Goal: Information Seeking & Learning: Learn about a topic

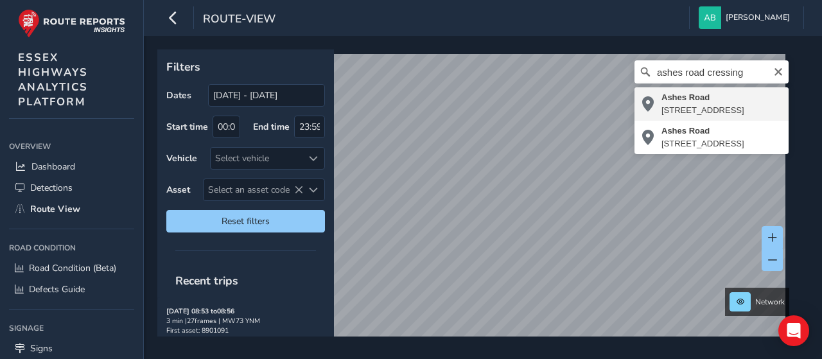
type input "[STREET_ADDRESS]"
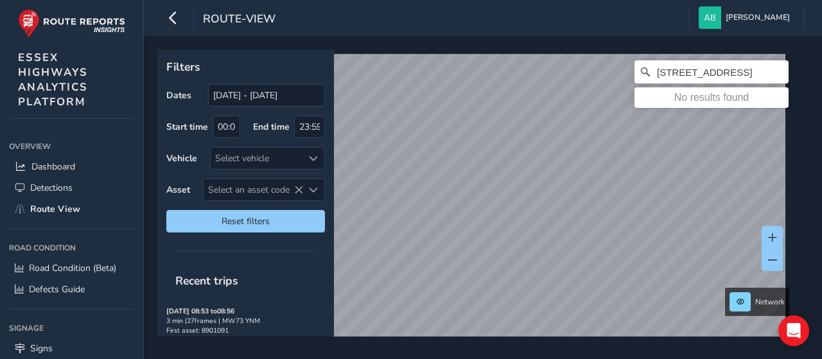
click at [529, 359] on html "route-view [PERSON_NAME] Colour Scheme: Dark Dim Light Logout Filters Dates [DA…" at bounding box center [411, 179] width 822 height 359
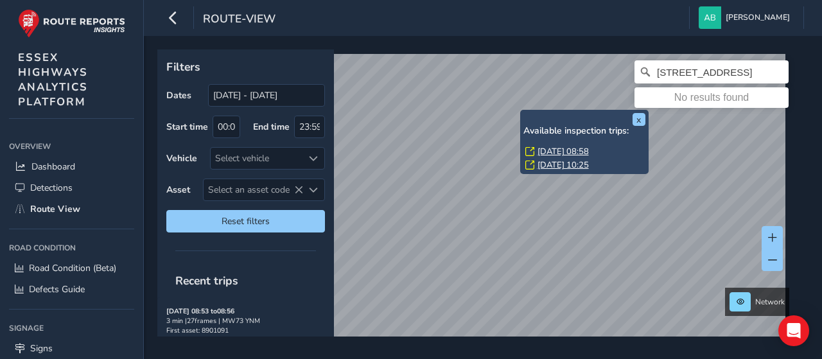
click at [535, 149] on div "[DATE] 08:58" at bounding box center [586, 152] width 120 height 12
click at [547, 149] on link "[DATE] 08:58" at bounding box center [563, 152] width 51 height 12
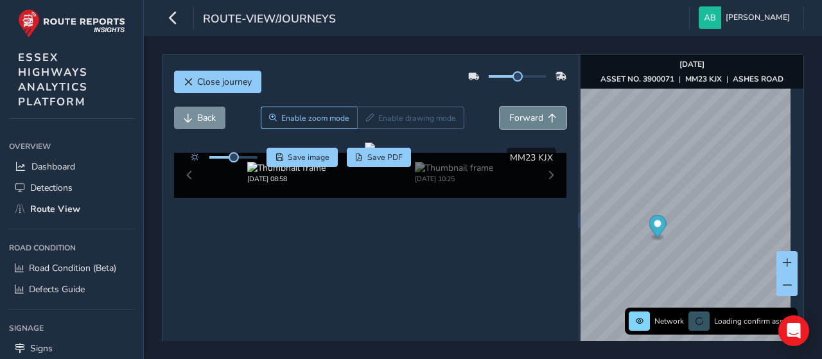
click at [524, 114] on span "Forward" at bounding box center [527, 118] width 34 height 12
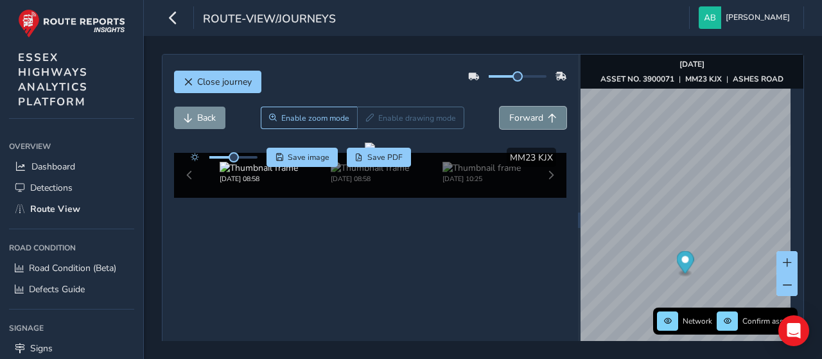
click at [524, 114] on span "Forward" at bounding box center [527, 118] width 34 height 12
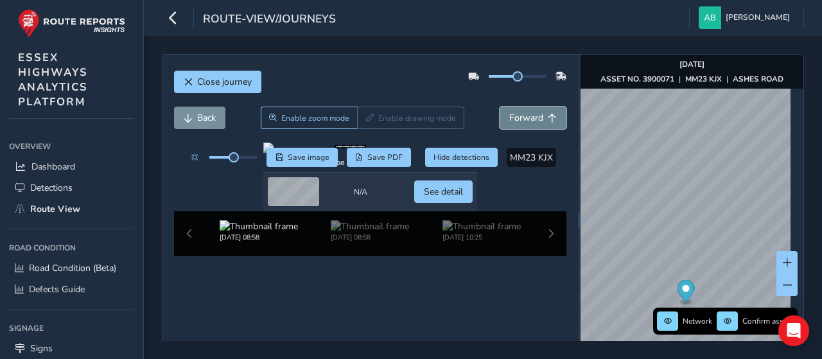
click at [524, 114] on span "Forward" at bounding box center [527, 118] width 34 height 12
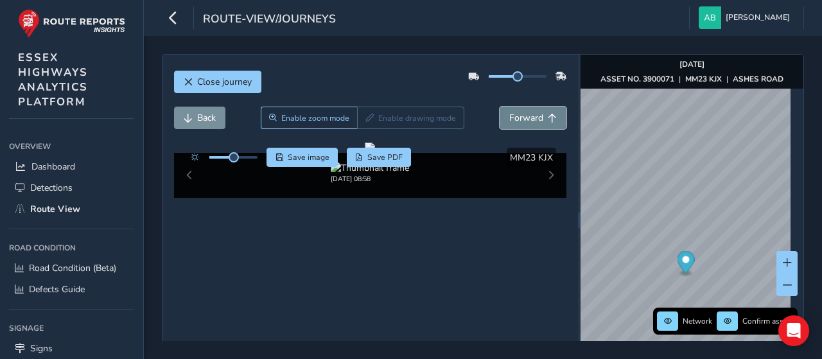
click at [524, 114] on span "Forward" at bounding box center [527, 118] width 34 height 12
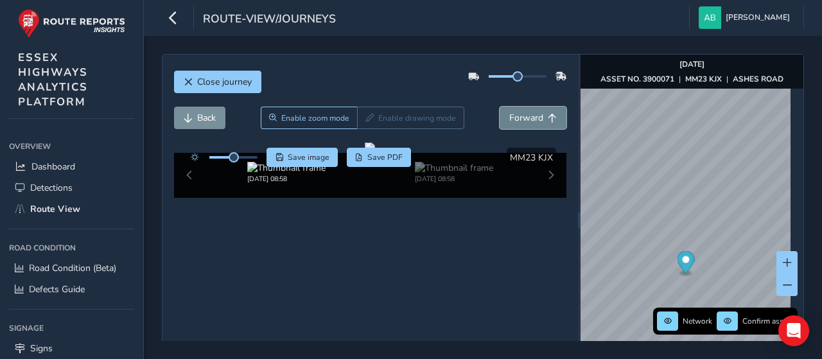
click at [524, 114] on span "Forward" at bounding box center [527, 118] width 34 height 12
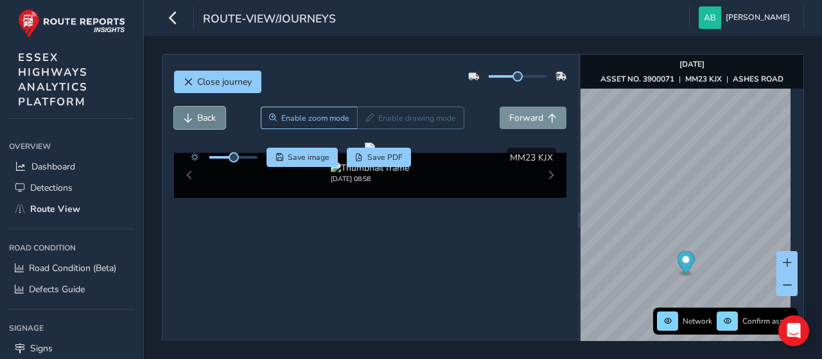
click at [208, 118] on span "Back" at bounding box center [206, 118] width 19 height 12
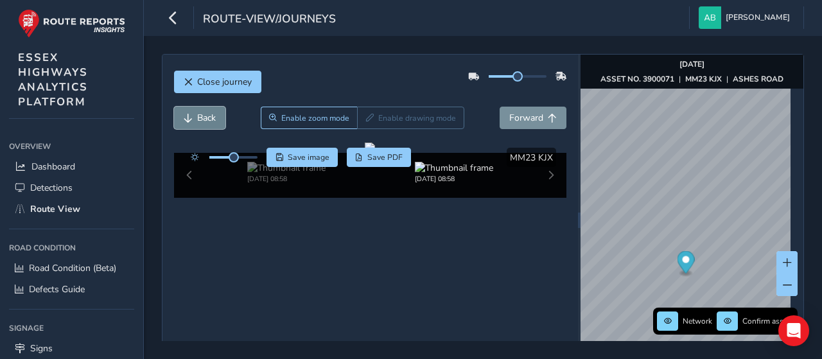
click at [208, 118] on span "Back" at bounding box center [206, 118] width 19 height 12
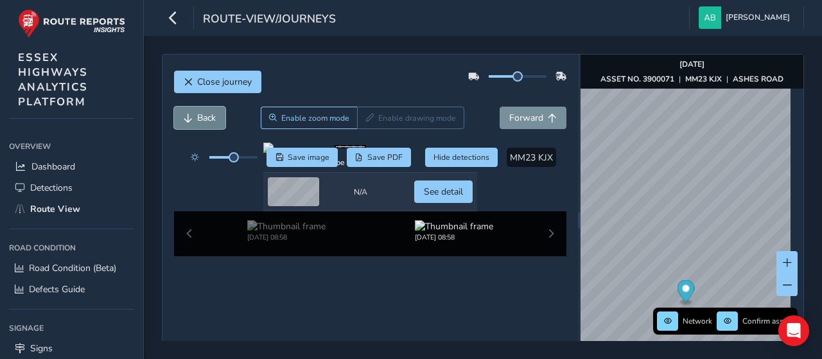
click at [208, 118] on span "Back" at bounding box center [206, 118] width 19 height 12
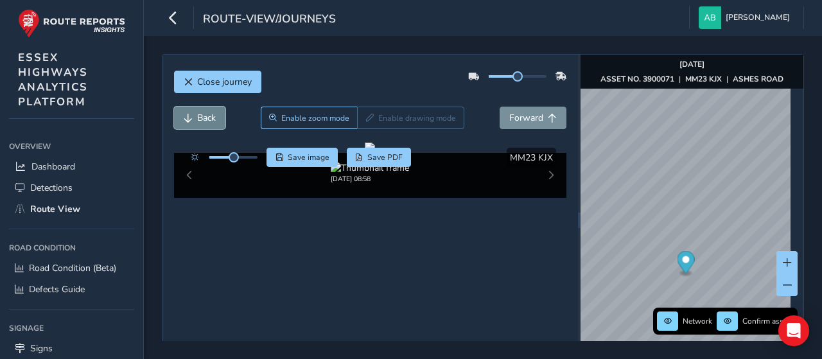
click at [208, 118] on span "Back" at bounding box center [206, 118] width 19 height 12
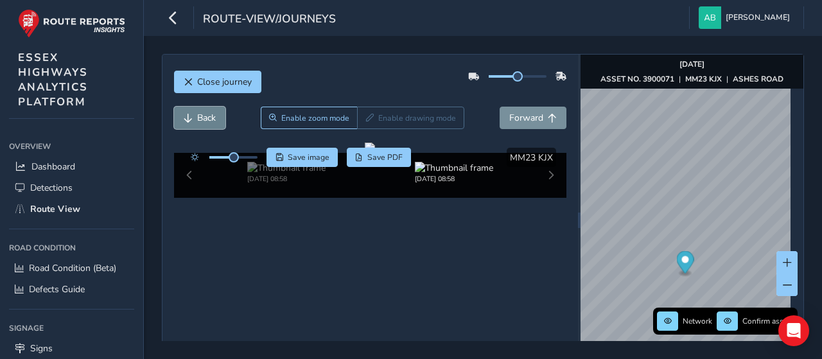
click at [208, 118] on span "Back" at bounding box center [206, 118] width 19 height 12
click at [520, 116] on span "Forward" at bounding box center [527, 118] width 34 height 12
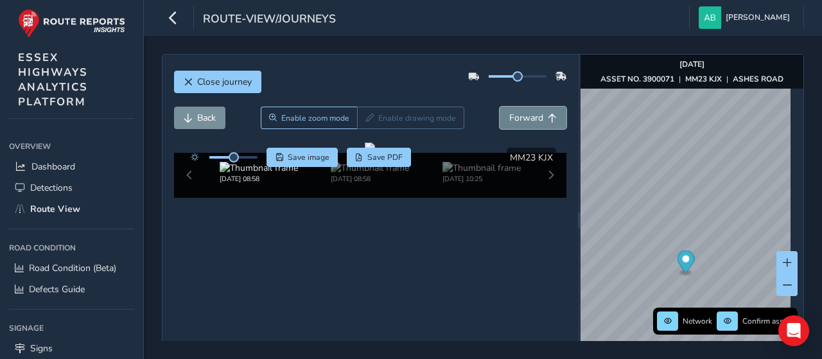
click at [520, 116] on span "Forward" at bounding box center [527, 118] width 34 height 12
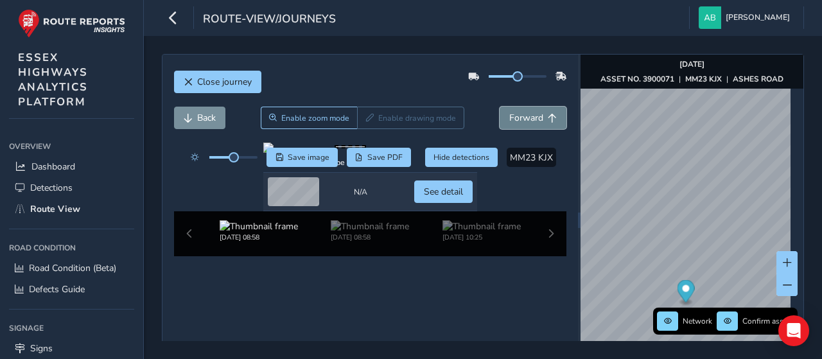
click at [520, 116] on span "Forward" at bounding box center [527, 118] width 34 height 12
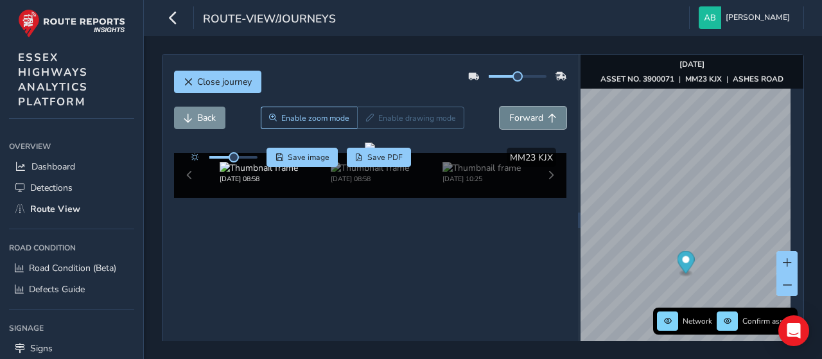
click at [520, 116] on span "Forward" at bounding box center [527, 118] width 34 height 12
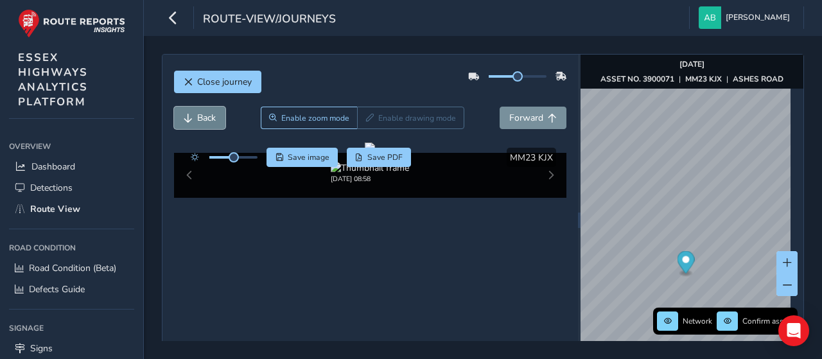
click at [199, 116] on span "Back" at bounding box center [206, 118] width 19 height 12
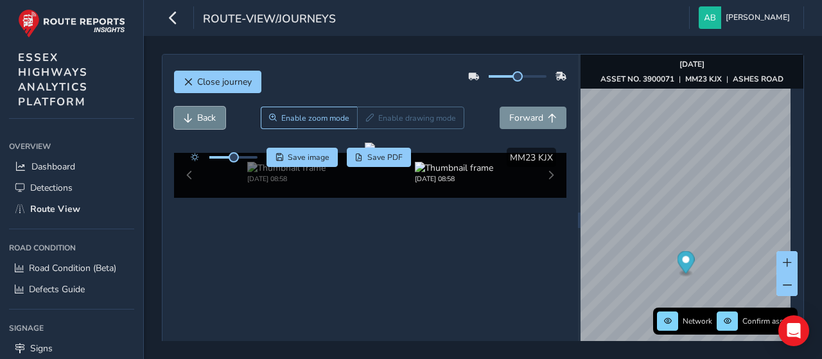
click at [199, 116] on span "Back" at bounding box center [206, 118] width 19 height 12
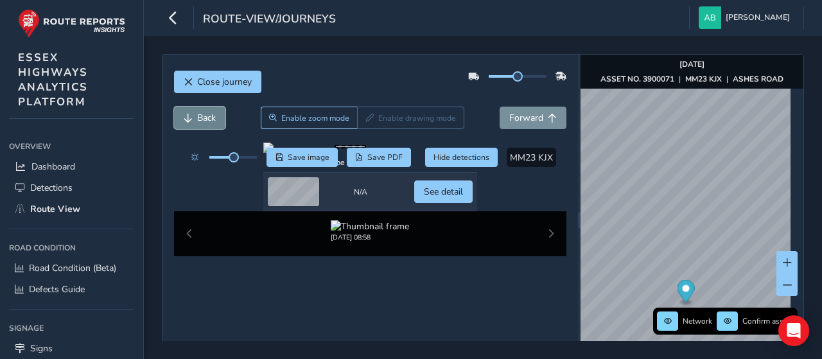
click at [199, 116] on span "Back" at bounding box center [206, 118] width 19 height 12
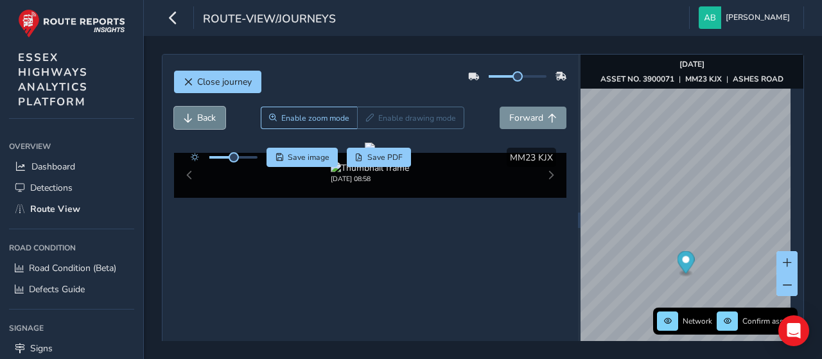
click at [199, 116] on span "Back" at bounding box center [206, 118] width 19 height 12
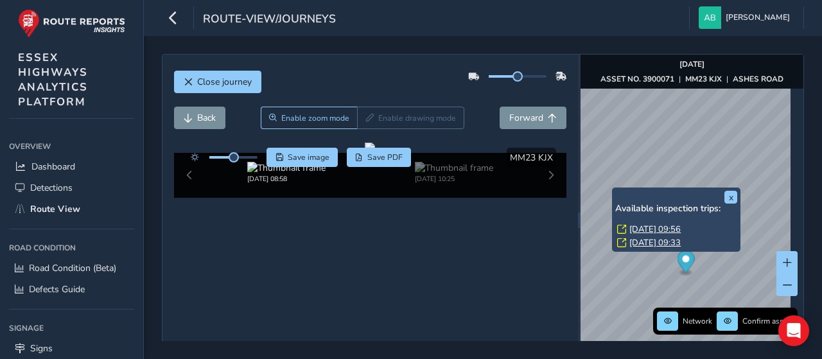
click at [650, 227] on link "[DATE] 09:56" at bounding box center [655, 230] width 51 height 12
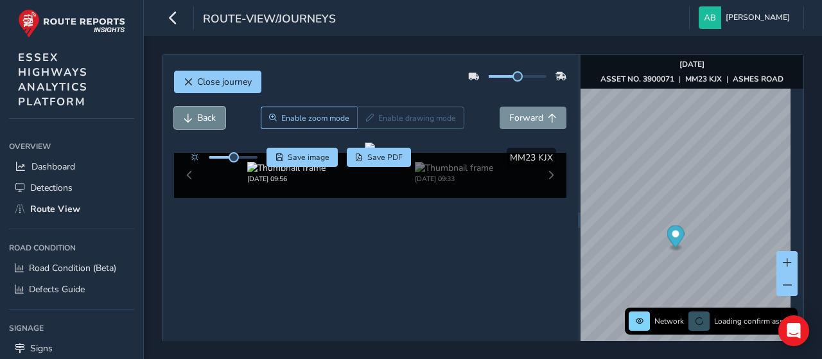
click at [199, 120] on span "Back" at bounding box center [206, 118] width 19 height 12
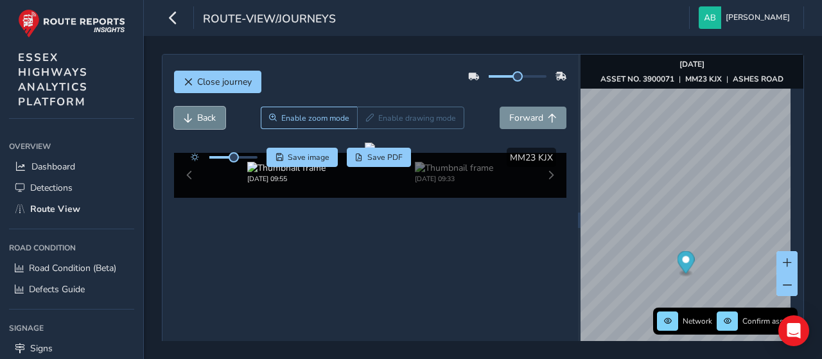
click at [199, 120] on span "Back" at bounding box center [206, 118] width 19 height 12
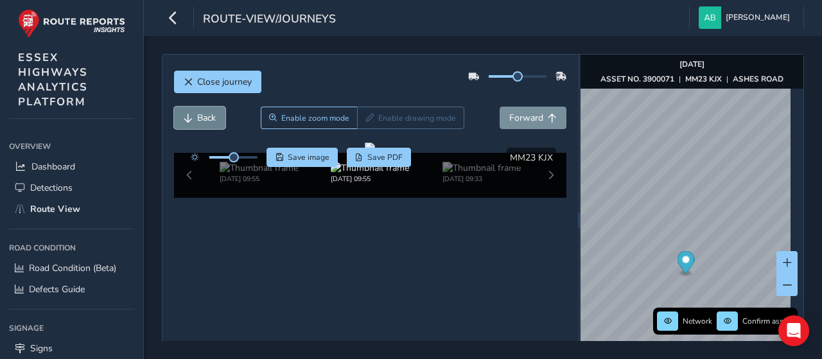
click at [199, 120] on span "Back" at bounding box center [206, 118] width 19 height 12
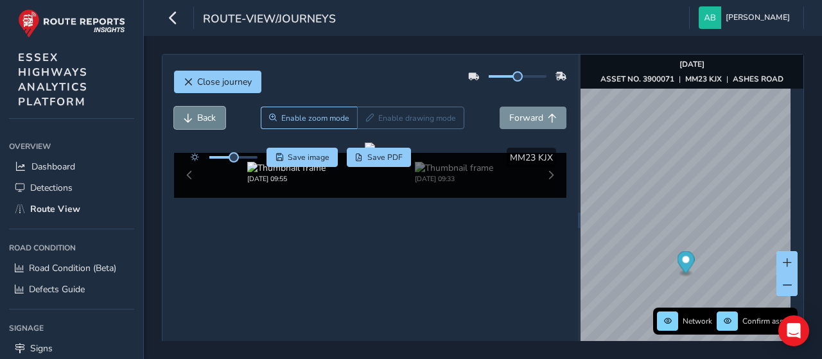
click at [199, 120] on span "Back" at bounding box center [206, 118] width 19 height 12
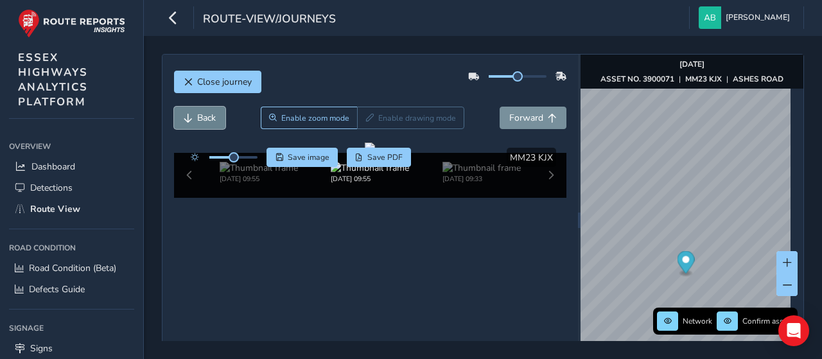
click at [199, 120] on span "Back" at bounding box center [206, 118] width 19 height 12
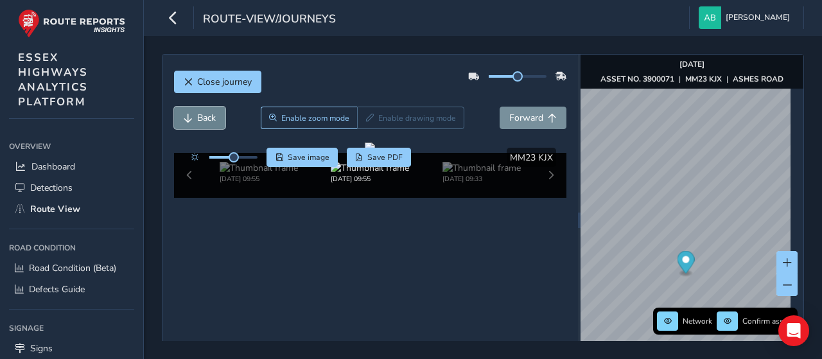
click at [199, 120] on span "Back" at bounding box center [206, 118] width 19 height 12
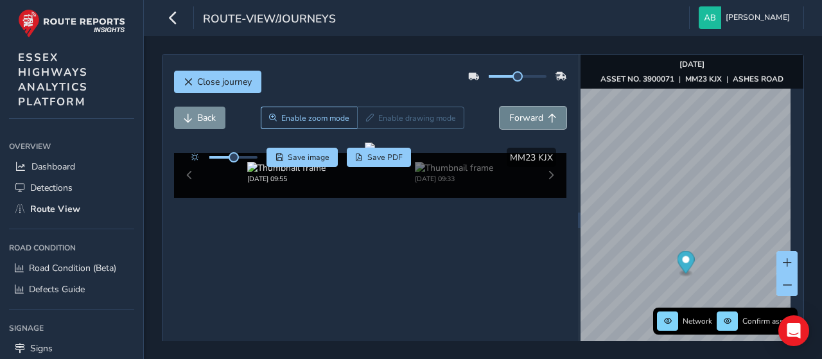
click at [526, 116] on span "Forward" at bounding box center [527, 118] width 34 height 12
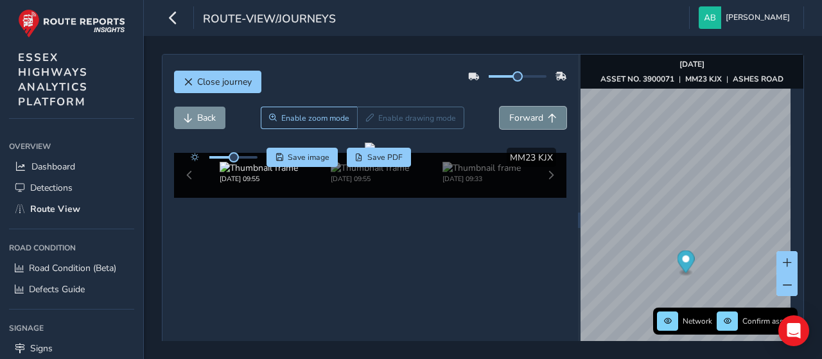
click at [526, 116] on span "Forward" at bounding box center [527, 118] width 34 height 12
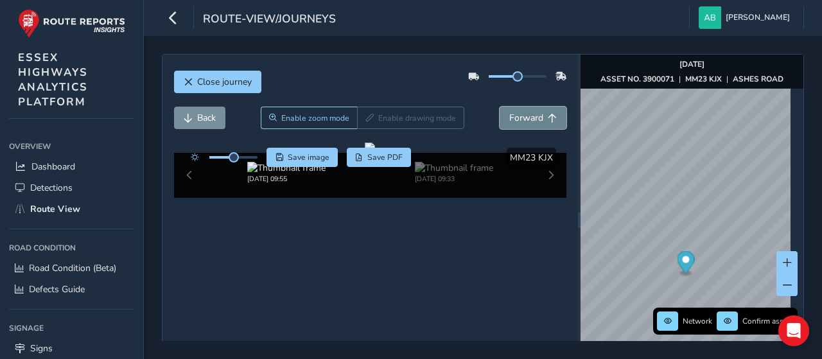
click at [526, 116] on span "Forward" at bounding box center [527, 118] width 34 height 12
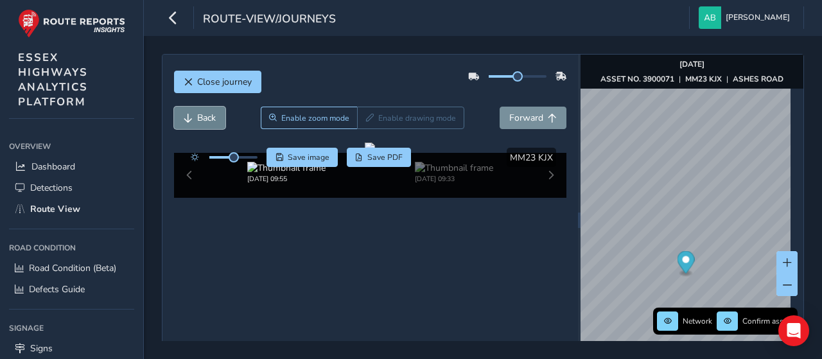
click at [198, 121] on span "Back" at bounding box center [206, 118] width 19 height 12
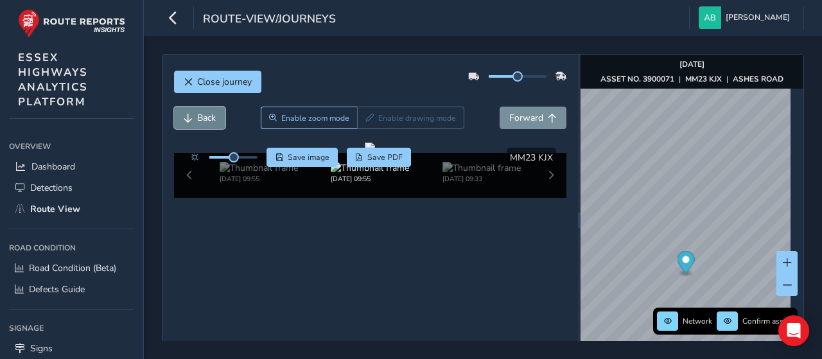
click at [198, 121] on span "Back" at bounding box center [206, 118] width 19 height 12
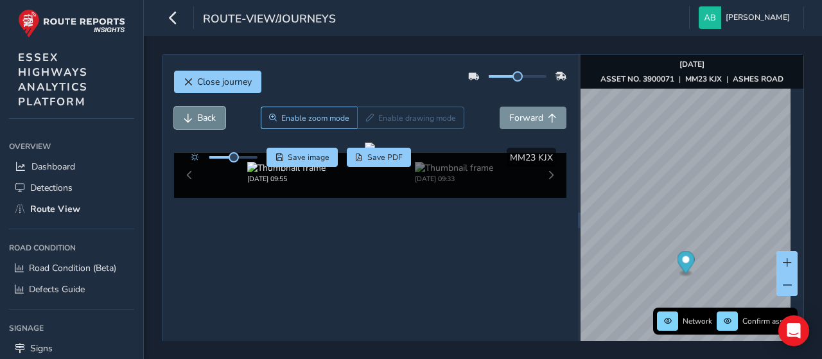
click at [197, 120] on span "Back" at bounding box center [206, 118] width 19 height 12
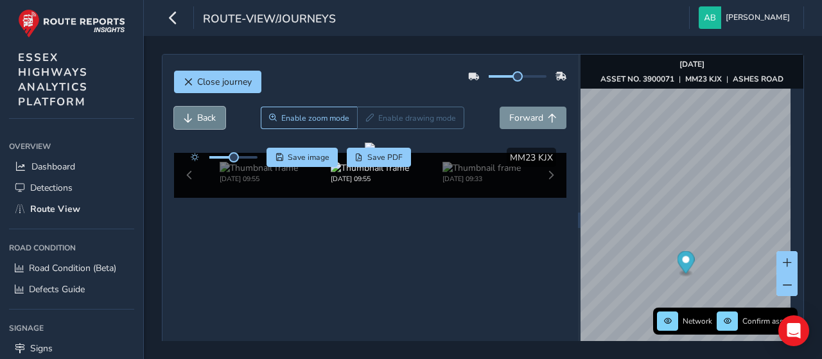
click at [197, 120] on span "Back" at bounding box center [206, 118] width 19 height 12
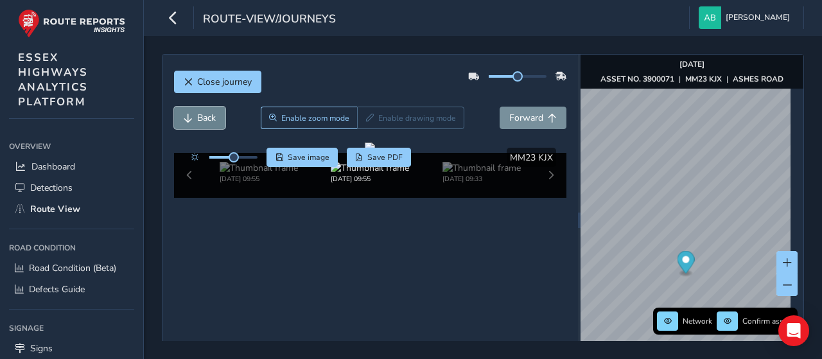
click at [197, 120] on span "Back" at bounding box center [206, 118] width 19 height 12
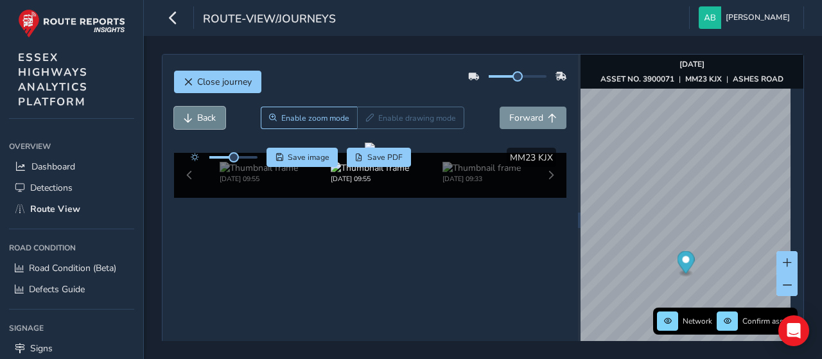
click at [197, 120] on span "Back" at bounding box center [206, 118] width 19 height 12
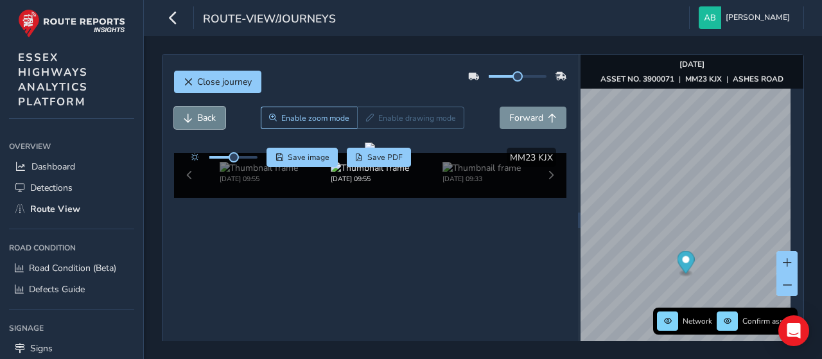
click at [197, 120] on span "Back" at bounding box center [206, 118] width 19 height 12
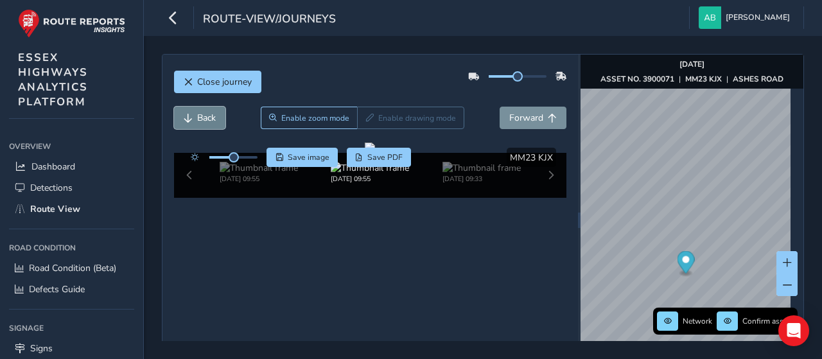
click at [197, 120] on span "Back" at bounding box center [206, 118] width 19 height 12
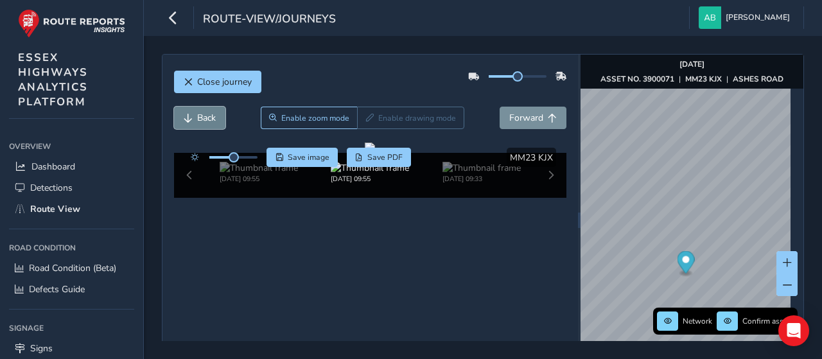
click at [197, 120] on span "Back" at bounding box center [206, 118] width 19 height 12
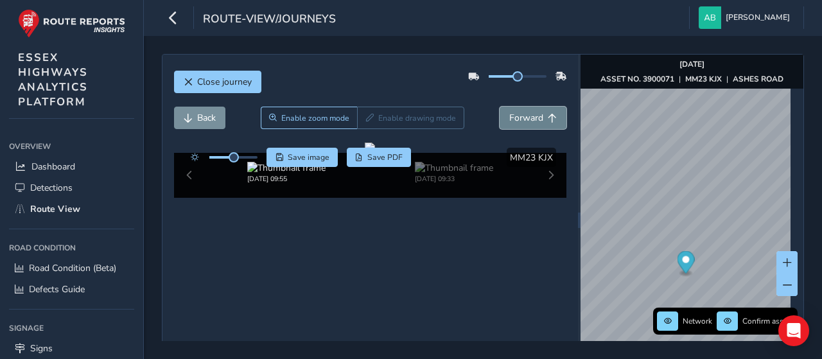
click at [548, 114] on span "Forward" at bounding box center [552, 118] width 9 height 9
click at [514, 116] on span "Forward" at bounding box center [527, 118] width 34 height 12
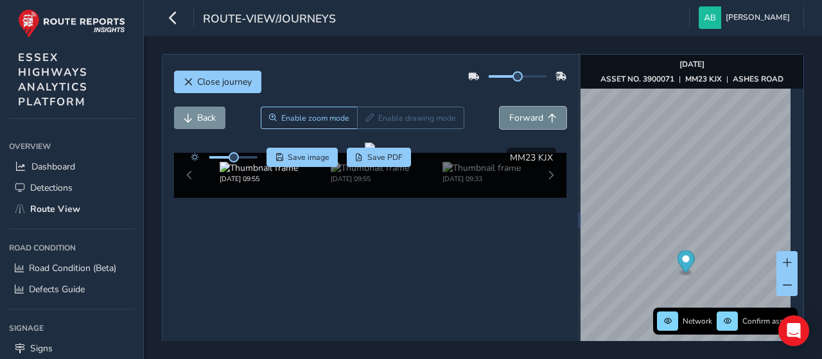
click at [514, 116] on span "Forward" at bounding box center [527, 118] width 34 height 12
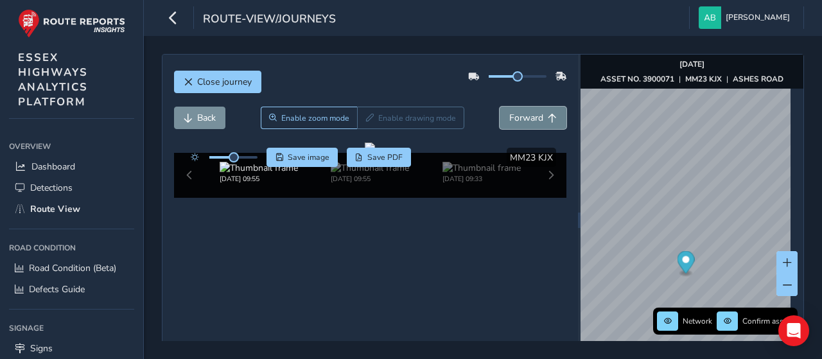
click at [514, 116] on span "Forward" at bounding box center [527, 118] width 34 height 12
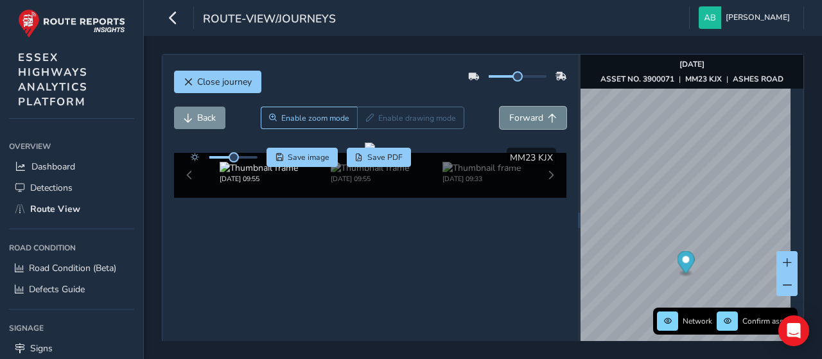
click at [514, 116] on span "Forward" at bounding box center [527, 118] width 34 height 12
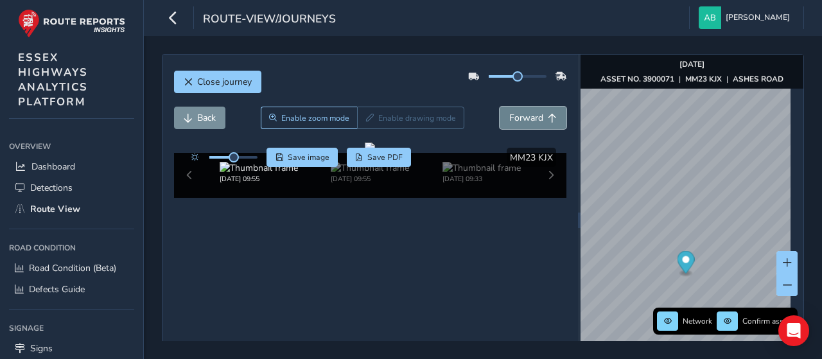
click at [514, 116] on span "Forward" at bounding box center [527, 118] width 34 height 12
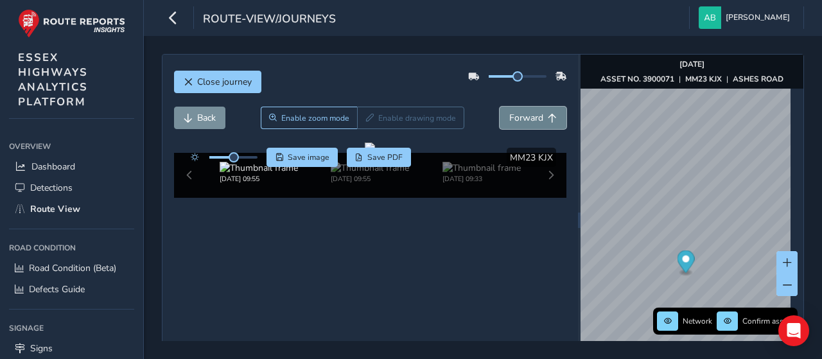
click at [514, 116] on span "Forward" at bounding box center [527, 118] width 34 height 12
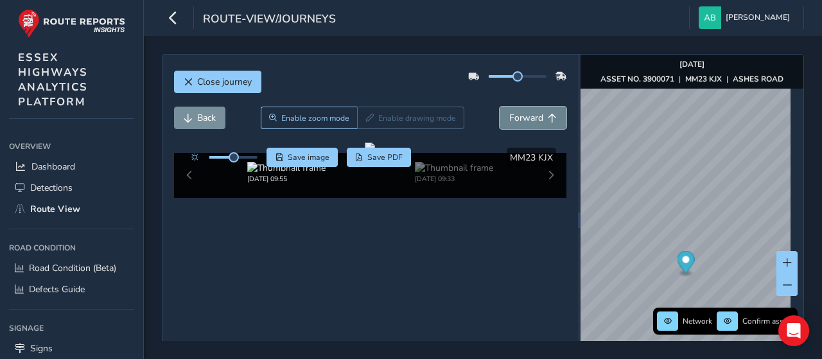
click at [514, 116] on span "Forward" at bounding box center [527, 118] width 34 height 12
click at [774, 283] on div "Network Confirm assets [DATE] ASSET NO. 3900071 | MM23 KJX | ASHES ROAD" at bounding box center [692, 221] width 223 height 332
click at [581, 79] on div "Network Confirm assets [DATE] ASSET NO. 3900071 | MM23 KJX | ASHES ROAD" at bounding box center [692, 221] width 223 height 332
click at [581, 85] on div "Network Confirm assets [DATE] ASSET NO. 3900071 | MM23 KJX | ASHES ROAD" at bounding box center [692, 221] width 223 height 332
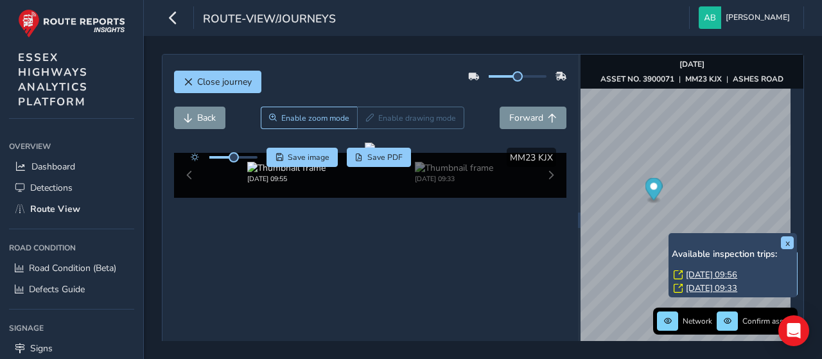
click at [705, 275] on link "[DATE] 09:56" at bounding box center [711, 275] width 51 height 12
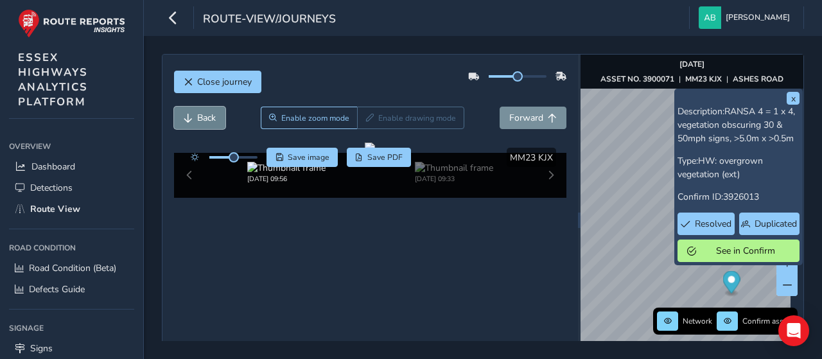
click at [200, 118] on span "Back" at bounding box center [206, 118] width 19 height 12
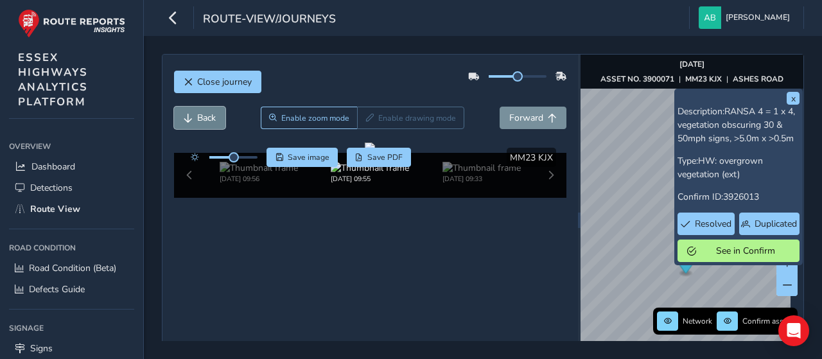
click at [203, 117] on span "Back" at bounding box center [206, 118] width 19 height 12
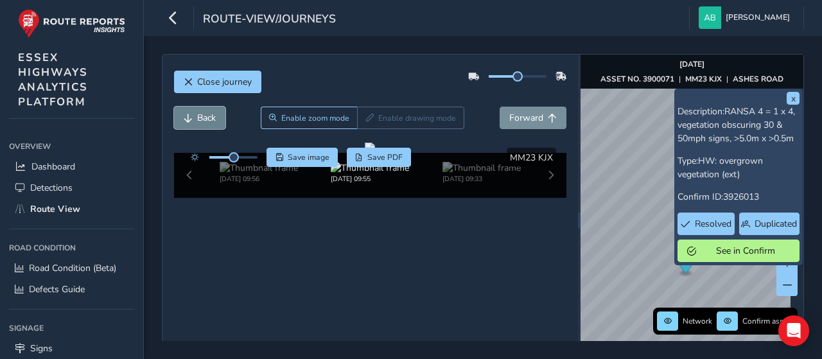
click at [204, 114] on span "Back" at bounding box center [206, 118] width 19 height 12
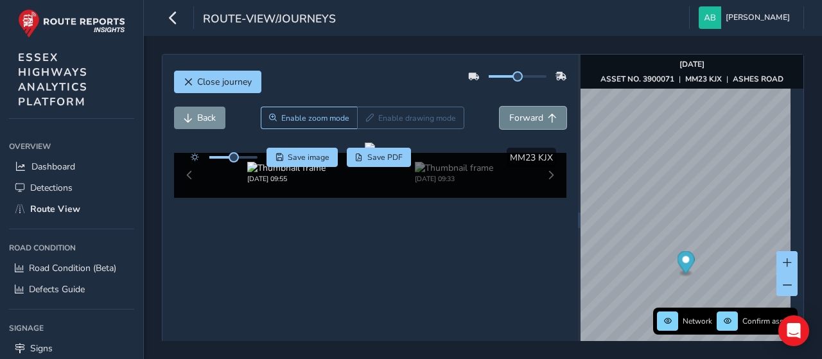
click at [516, 120] on span "Forward" at bounding box center [527, 118] width 34 height 12
click at [185, 116] on span "Back" at bounding box center [188, 118] width 9 height 9
